Goal: Task Accomplishment & Management: Use online tool/utility

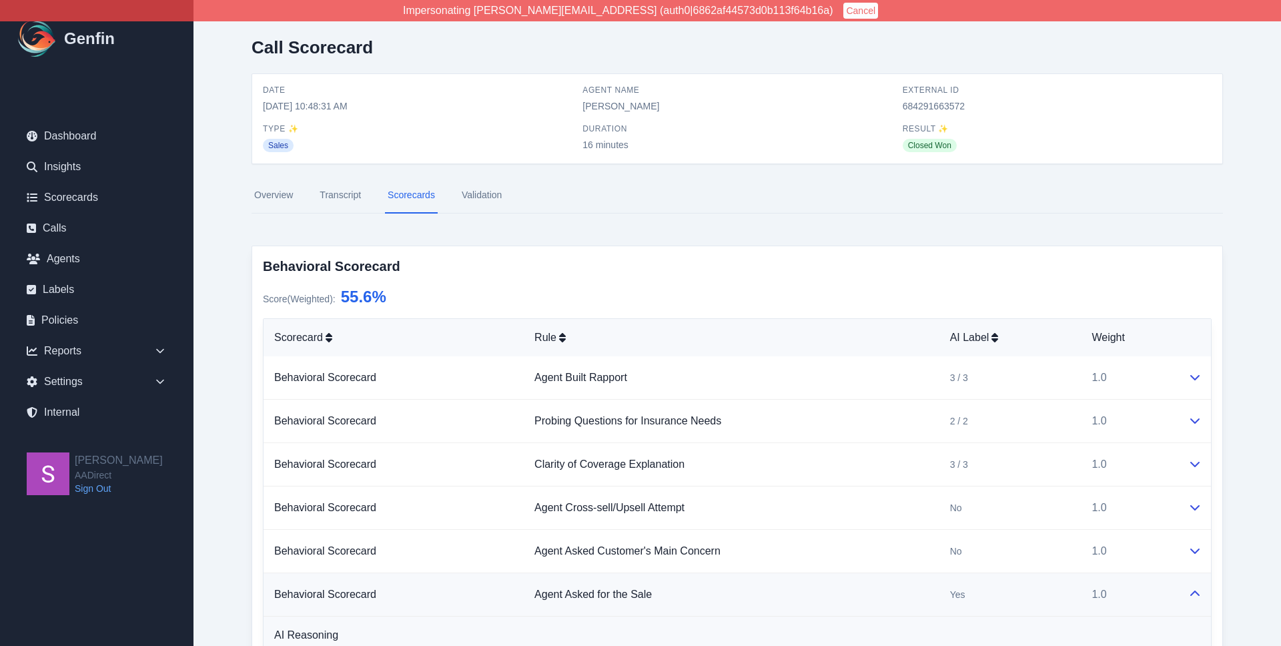
scroll to position [235, 0]
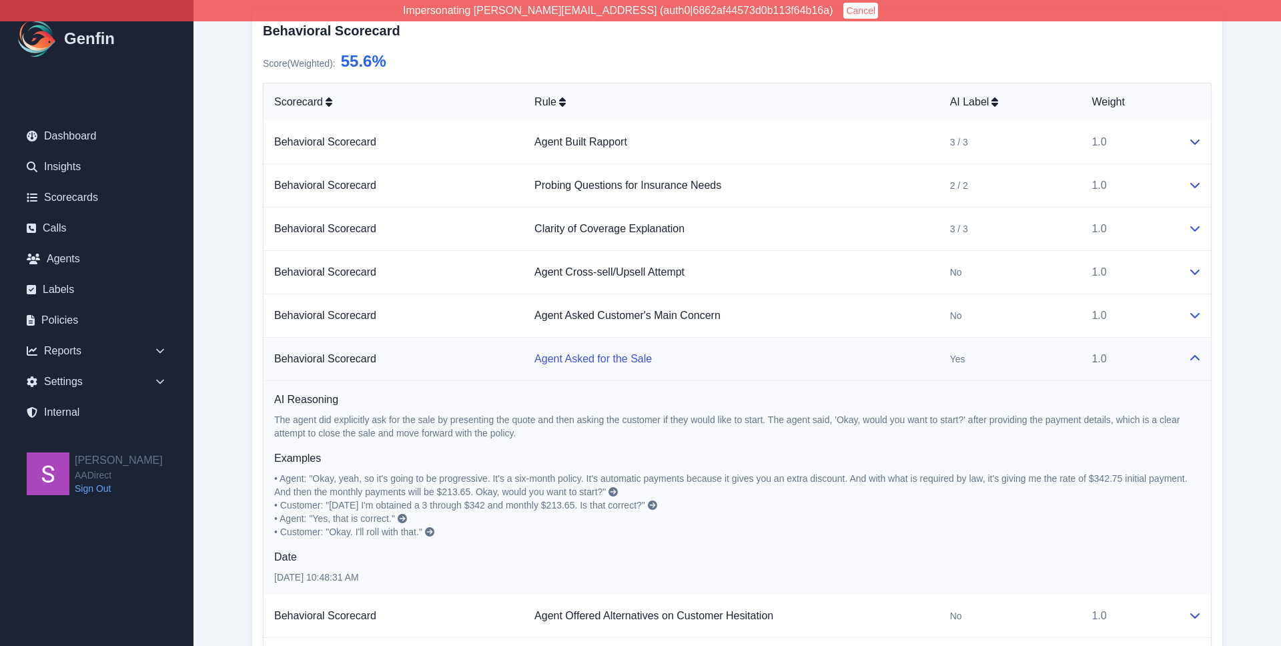
click at [606, 361] on link "Agent Asked for the Sale" at bounding box center [592, 358] width 117 height 11
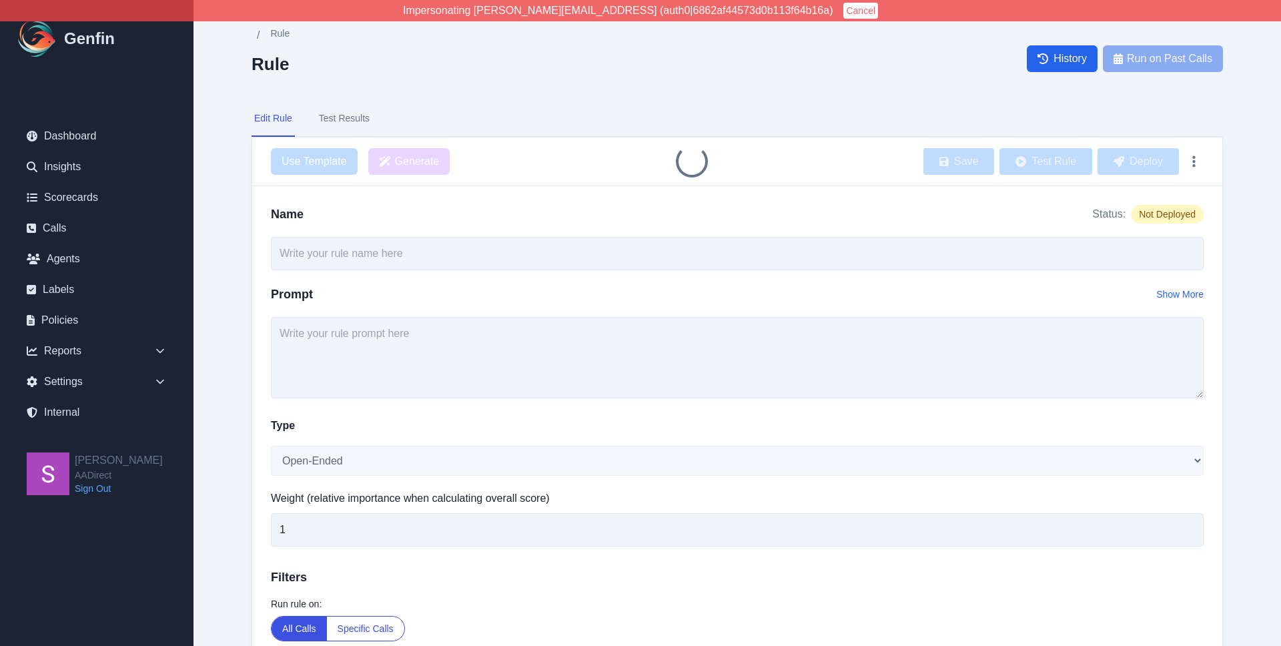
type input "Agent Asked for the Sale"
select select "Yes/No"
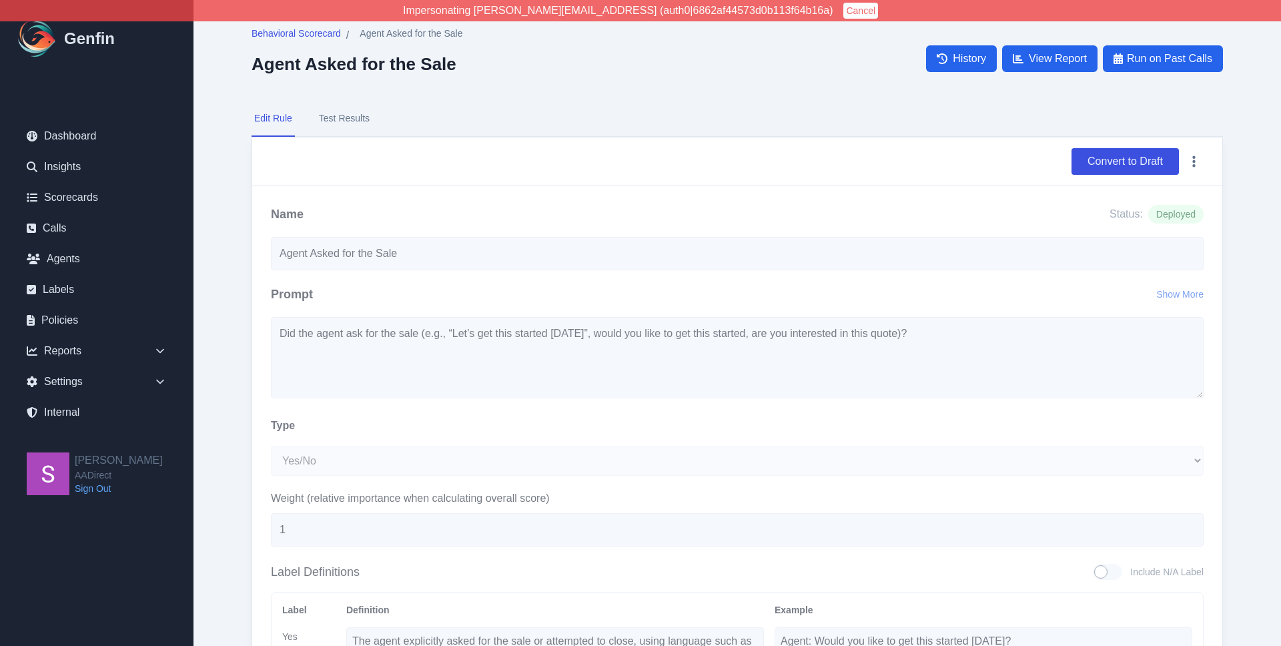
click at [346, 119] on button "Test Results" at bounding box center [344, 119] width 56 height 36
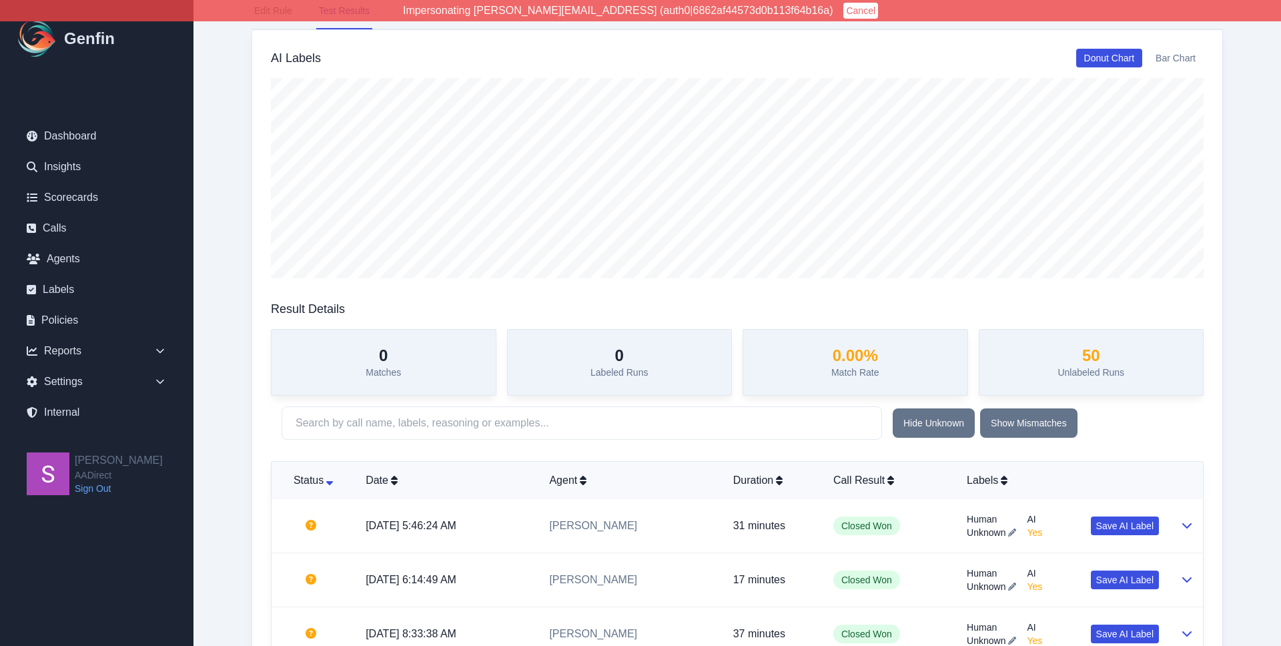
scroll to position [239, 0]
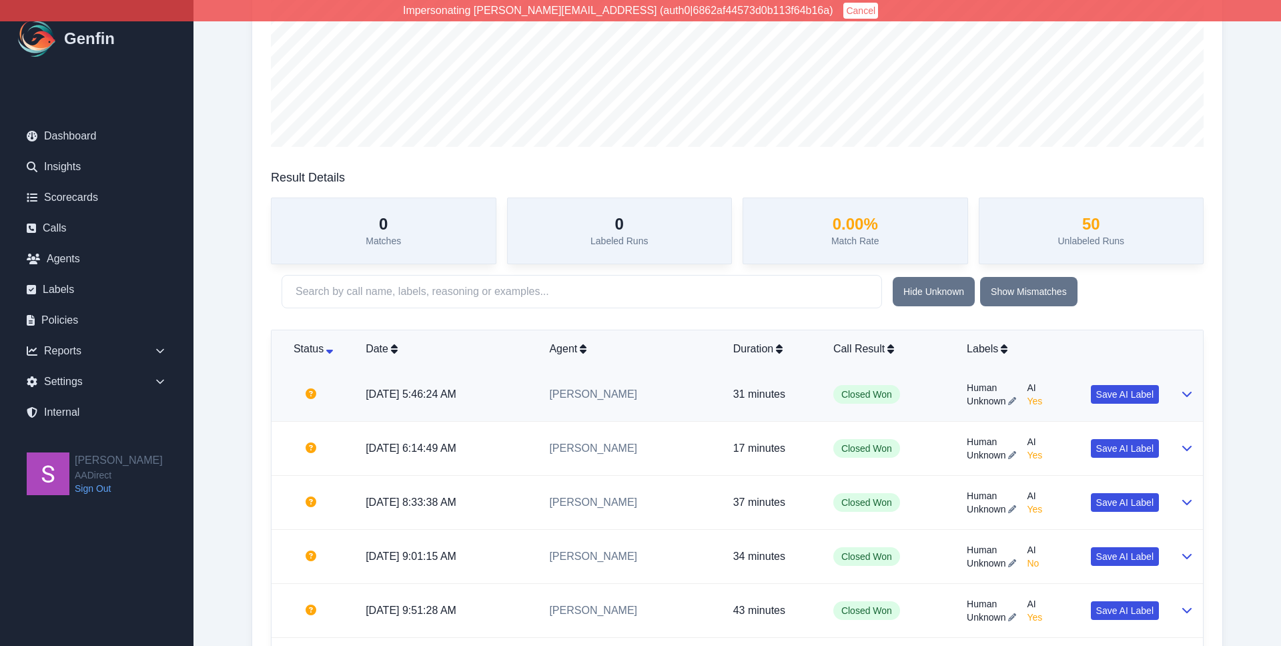
click at [1187, 394] on icon at bounding box center [1186, 393] width 11 height 11
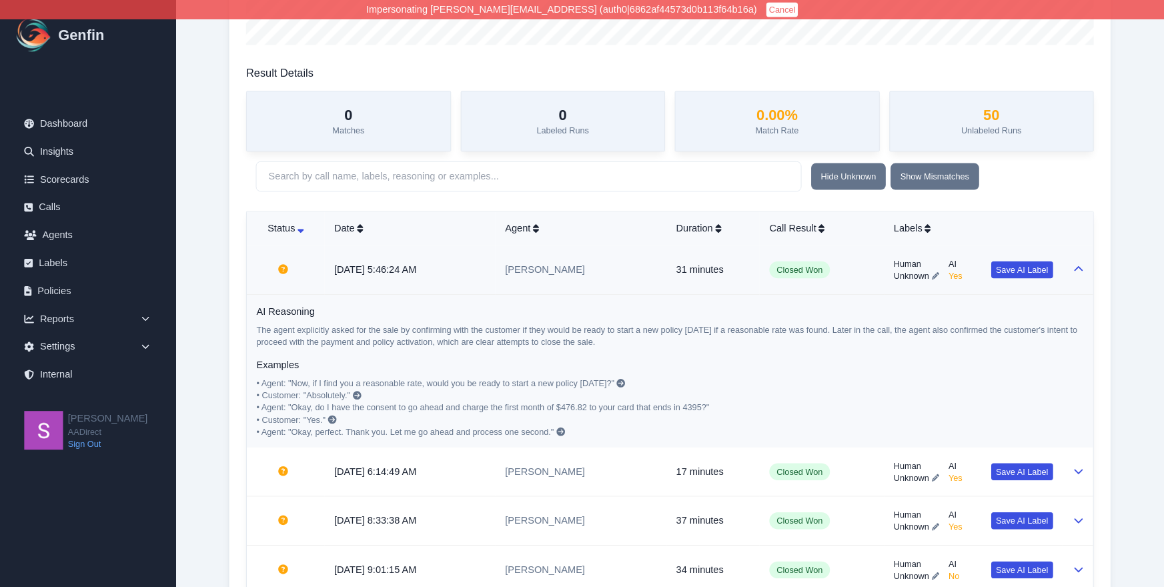
scroll to position [335, 0]
